Goal: Use online tool/utility: Use online tool/utility

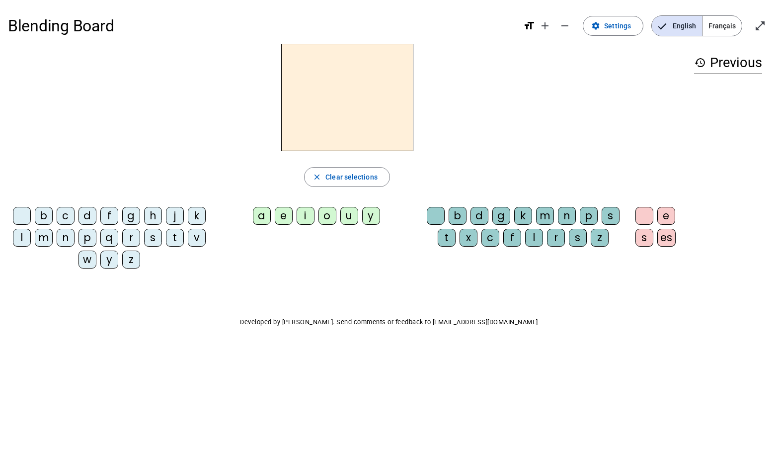
click at [46, 241] on div "m" at bounding box center [44, 238] width 18 height 18
click at [263, 214] on div "a" at bounding box center [262, 216] width 18 height 18
click at [197, 237] on div "v" at bounding box center [197, 238] width 18 height 18
click at [51, 237] on div "m" at bounding box center [44, 238] width 18 height 18
click at [197, 234] on div "v" at bounding box center [197, 238] width 18 height 18
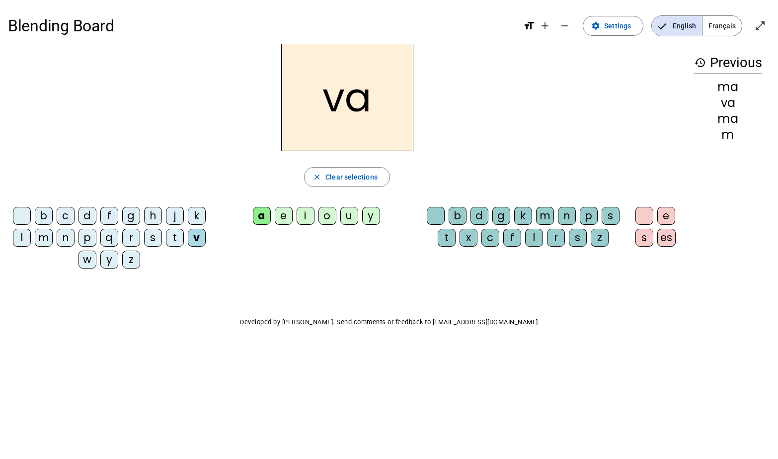
click at [176, 237] on div "t" at bounding box center [175, 238] width 18 height 18
click at [19, 238] on div "l" at bounding box center [22, 238] width 18 height 18
click at [277, 217] on div "e" at bounding box center [284, 216] width 18 height 18
click at [174, 213] on div "j" at bounding box center [175, 216] width 18 height 18
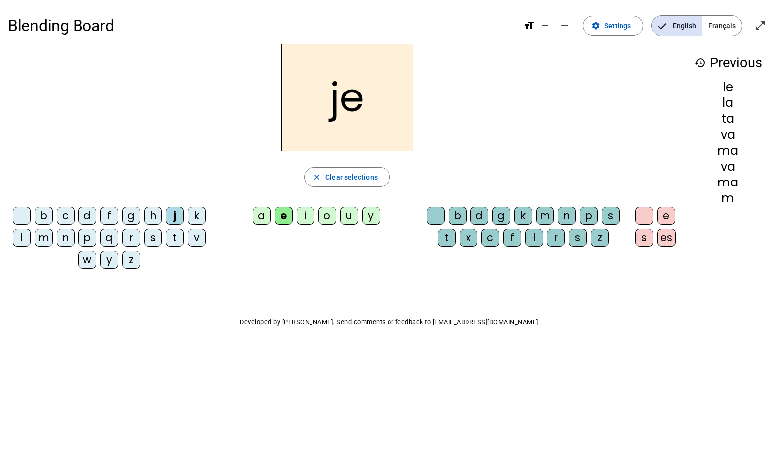
click at [67, 240] on div "n" at bounding box center [66, 238] width 18 height 18
click at [84, 219] on div "d" at bounding box center [88, 216] width 18 height 18
click at [343, 217] on div "u" at bounding box center [350, 216] width 18 height 18
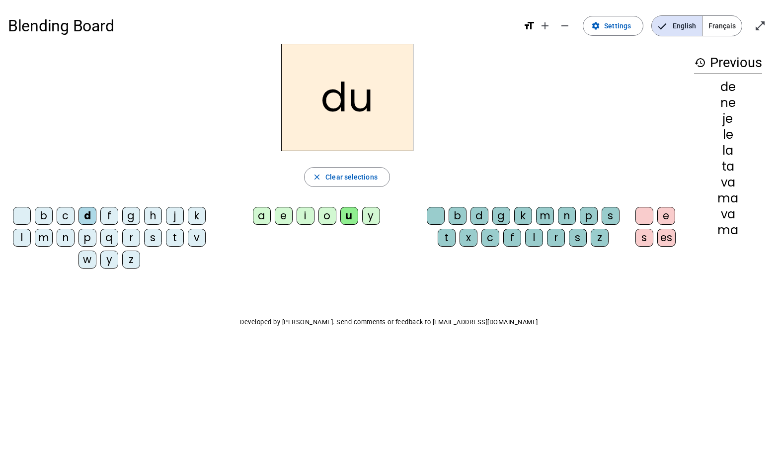
click at [175, 240] on div "t" at bounding box center [175, 238] width 18 height 18
click at [44, 217] on div "b" at bounding box center [44, 216] width 18 height 18
click at [643, 240] on div "s" at bounding box center [645, 238] width 18 height 18
